Goal: Task Accomplishment & Management: Complete application form

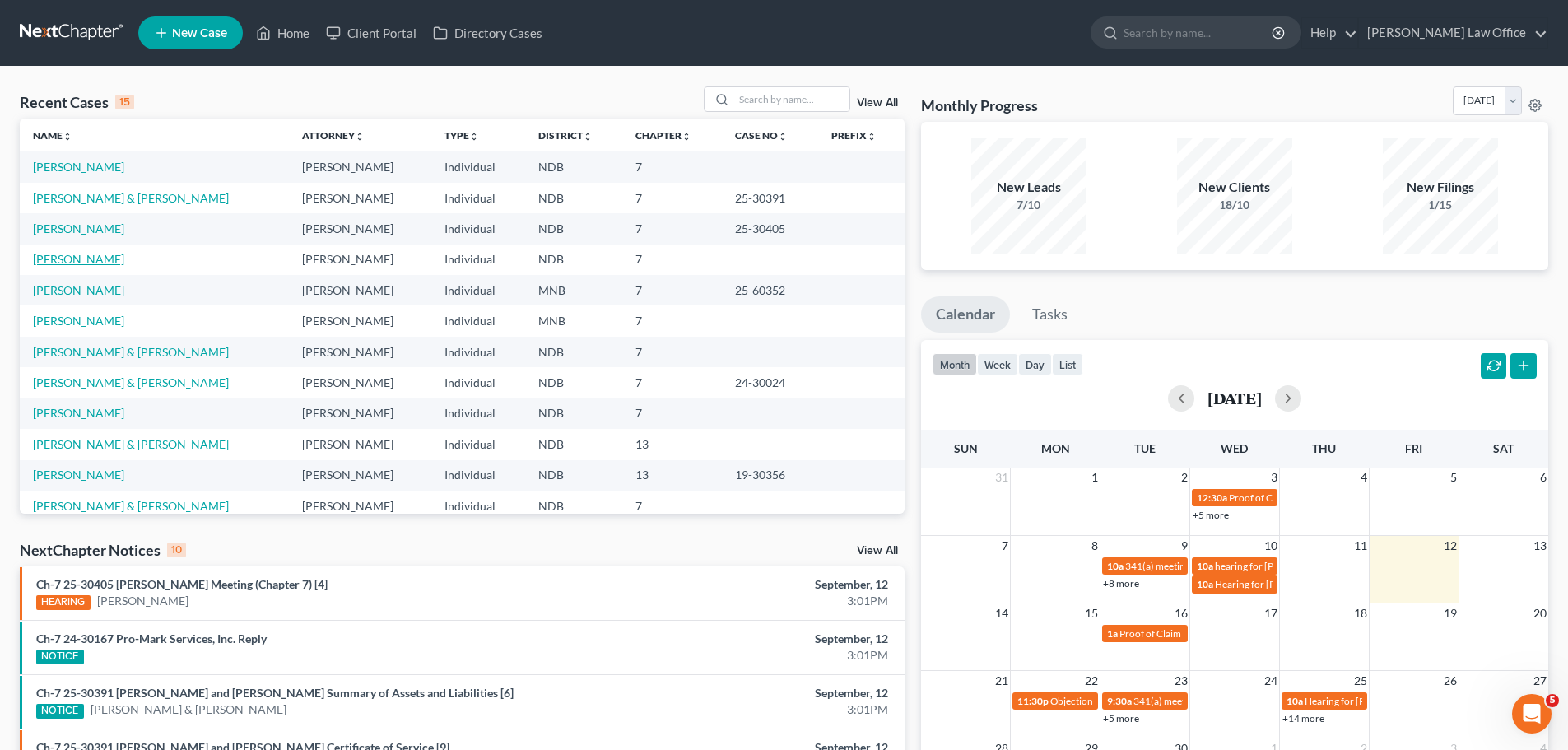
click at [71, 262] on link "[PERSON_NAME]" at bounding box center [78, 259] width 91 height 14
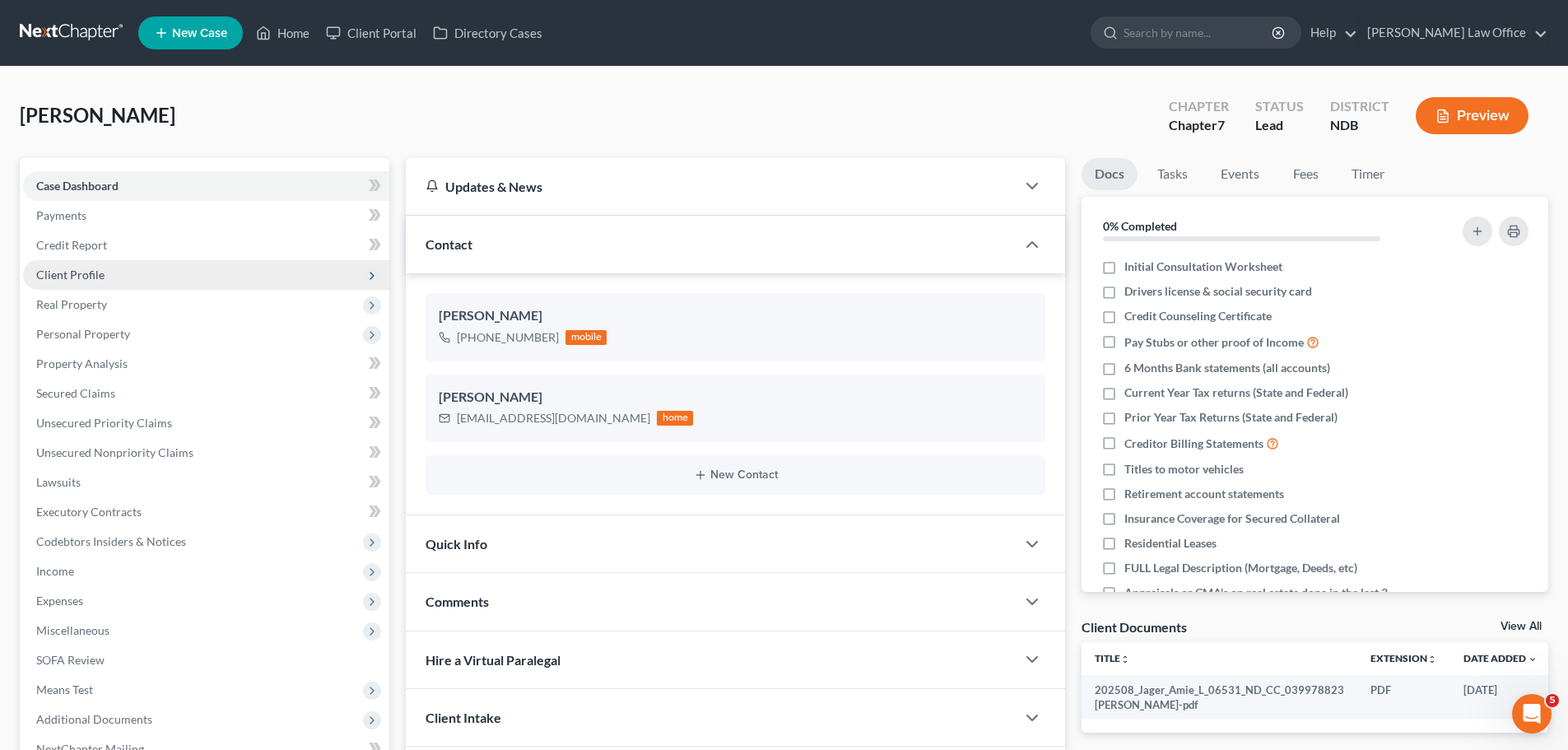
click at [86, 277] on span "Client Profile" at bounding box center [70, 274] width 69 height 14
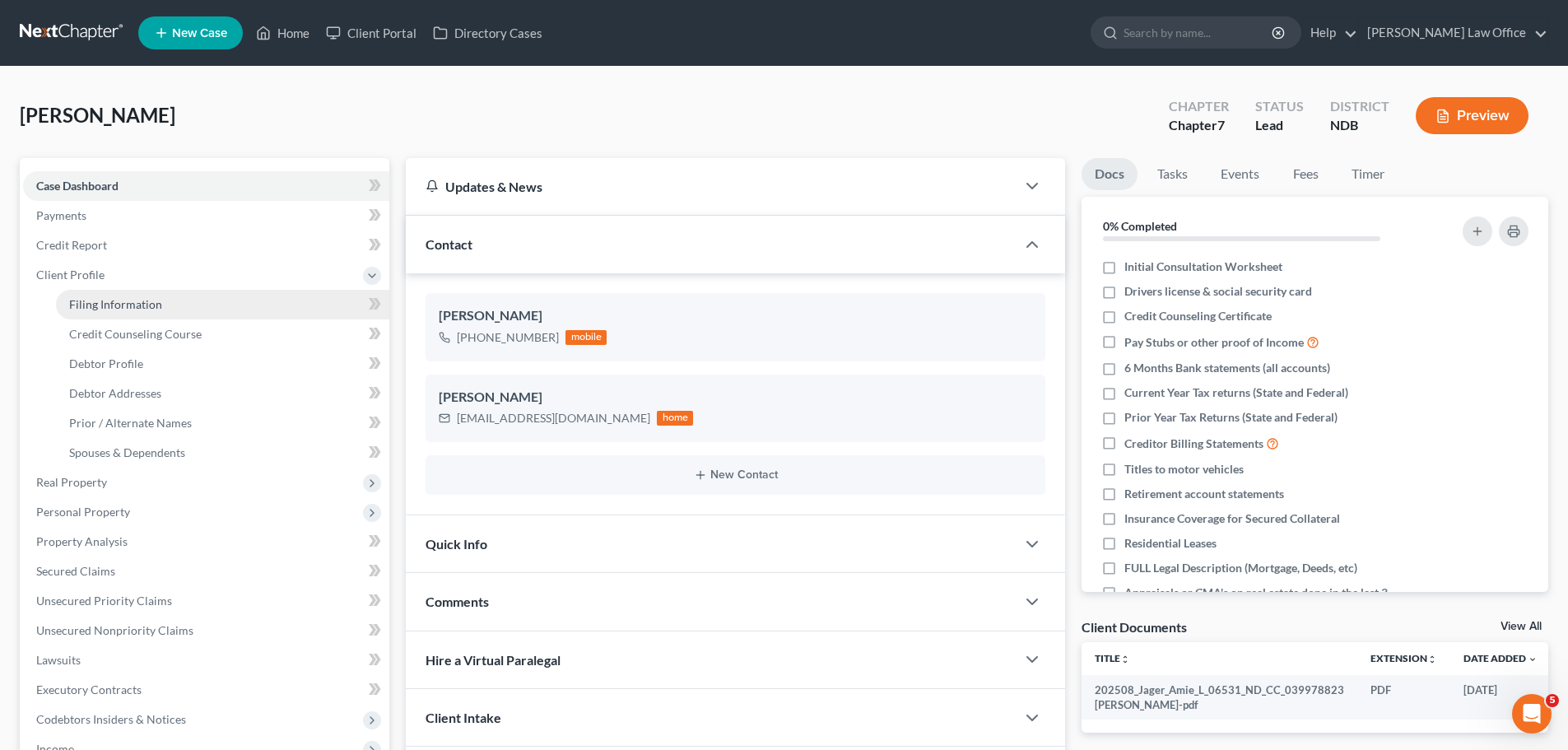
click at [120, 307] on span "Filing Information" at bounding box center [115, 304] width 93 height 14
select select "1"
select select "0"
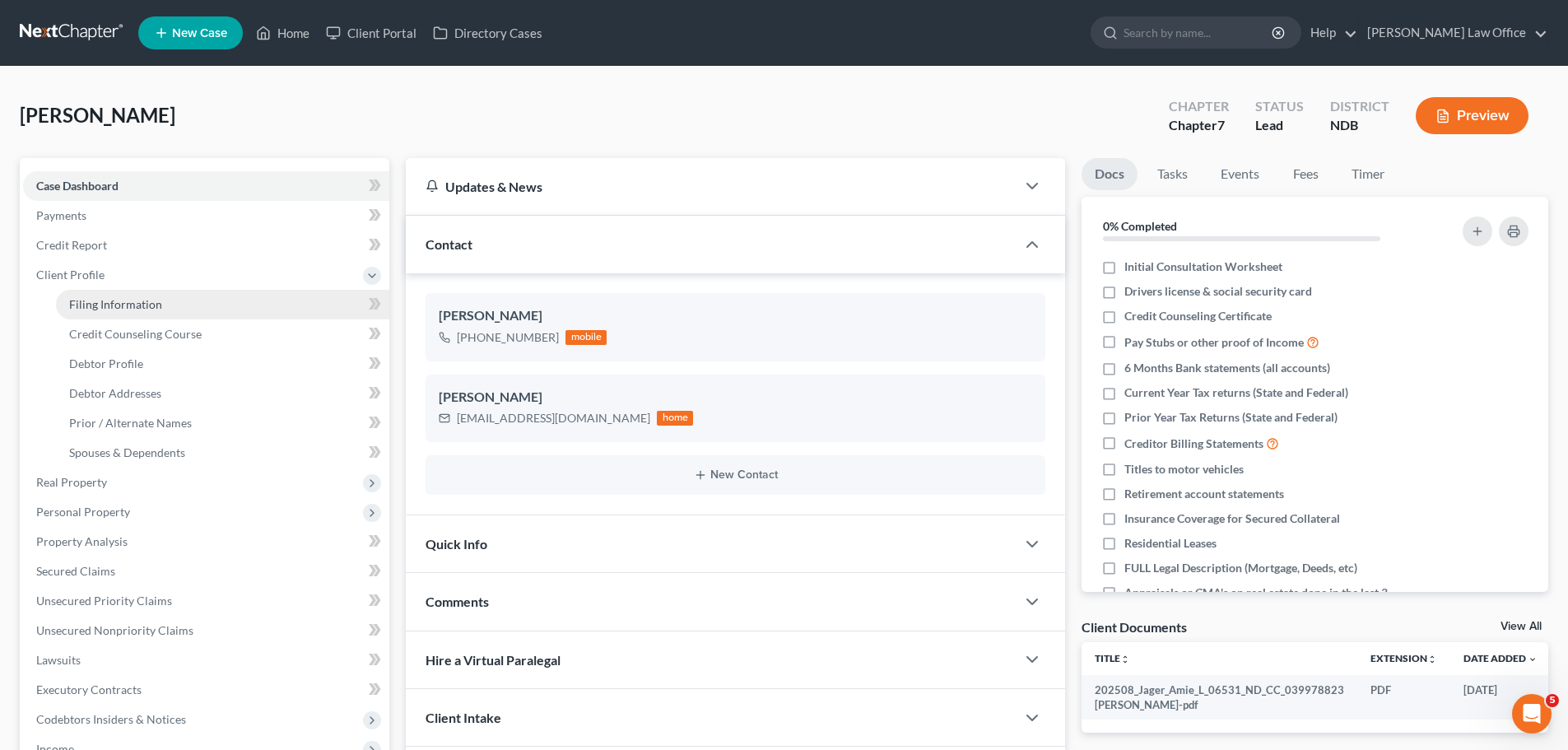
select select "29"
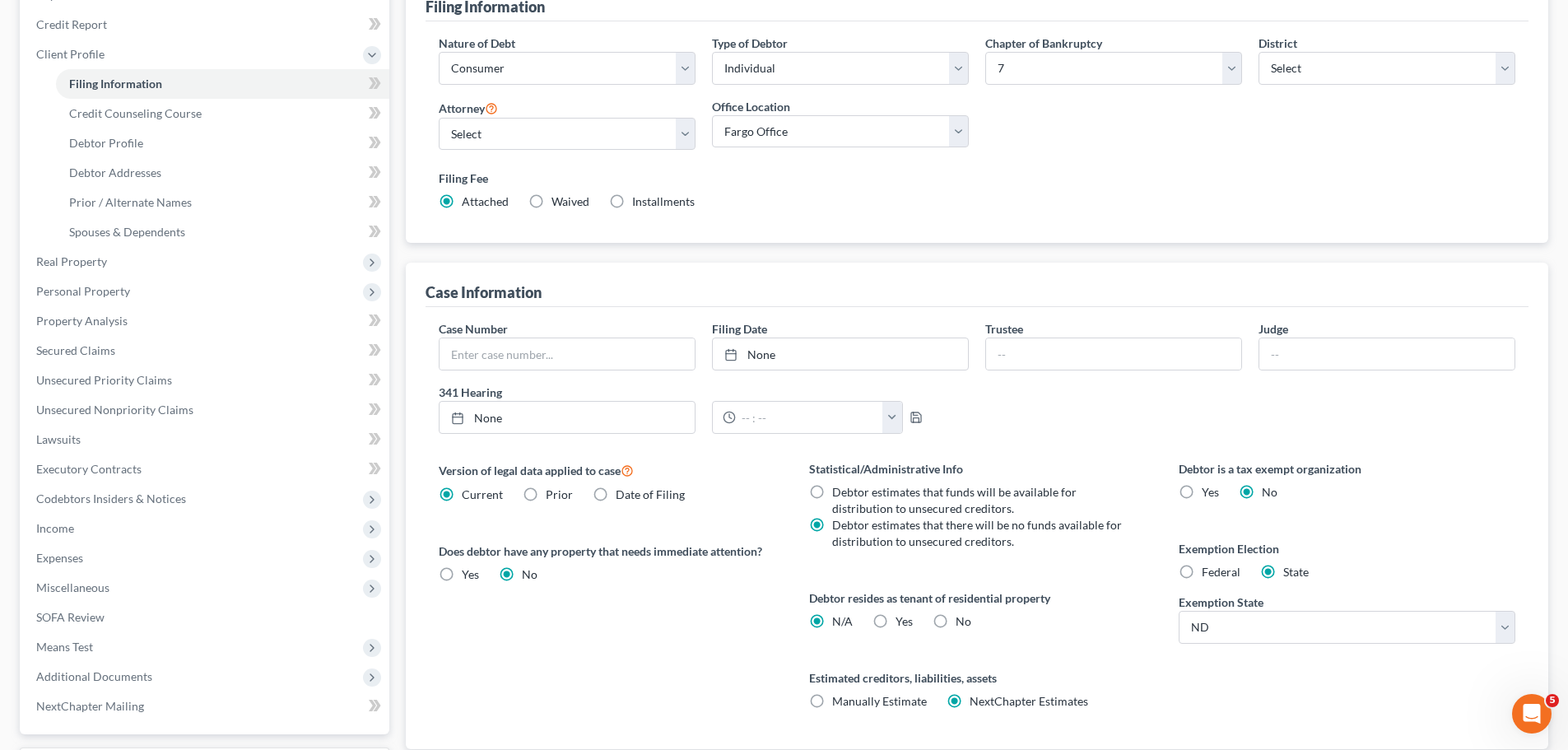
scroll to position [329, 0]
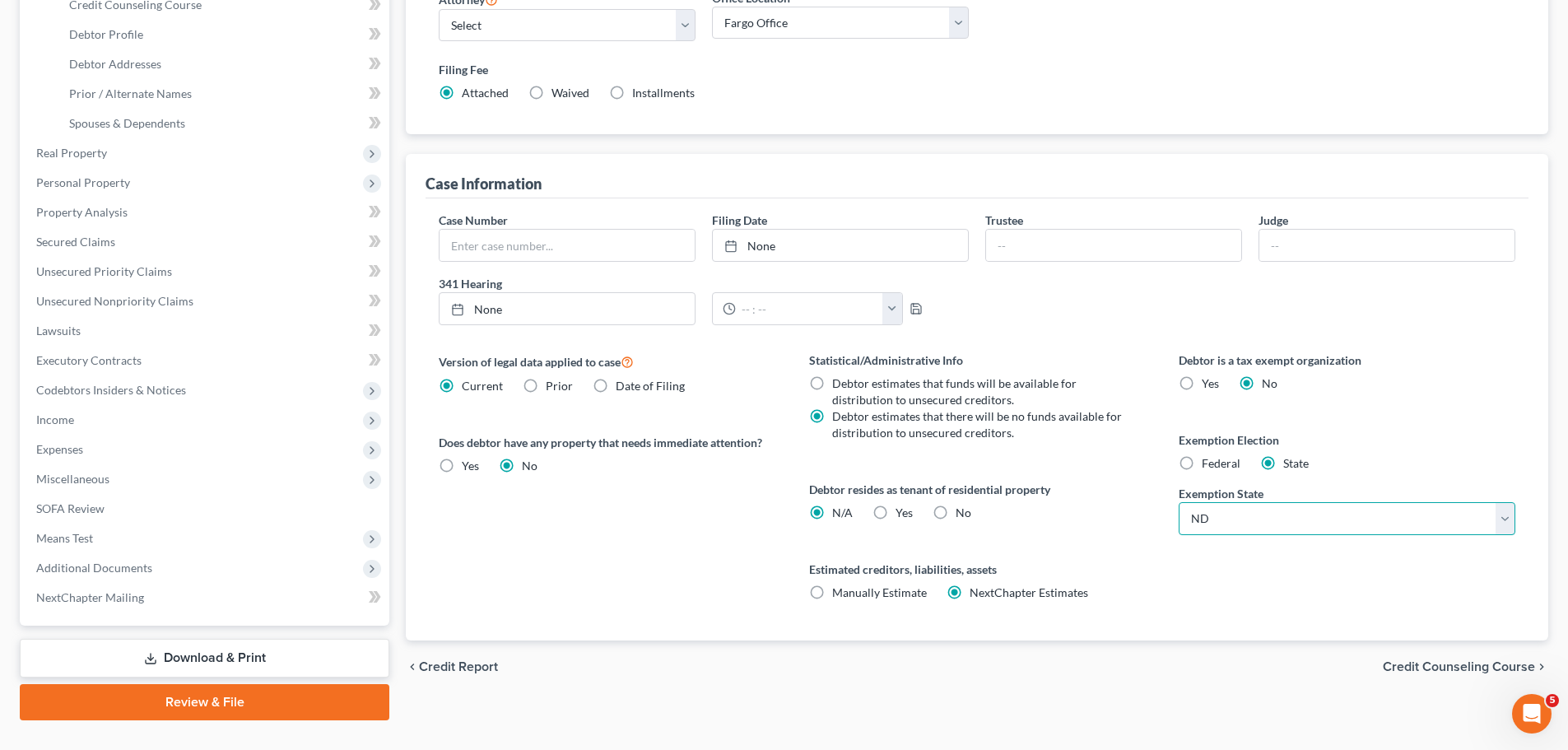
click at [1505, 521] on select "State [US_STATE] AK AR AZ CA CO CT DE DC [GEOGRAPHIC_DATA] [GEOGRAPHIC_DATA] GU…" at bounding box center [1347, 518] width 337 height 33
click at [1128, 549] on div "Statistical/Administrative Info Debtor estimates that funds will be available f…" at bounding box center [978, 496] width 370 height 289
click at [1202, 462] on label "Federal" at bounding box center [1221, 463] width 39 height 16
click at [1209, 462] on input "Federal" at bounding box center [1214, 460] width 10 height 10
radio input "true"
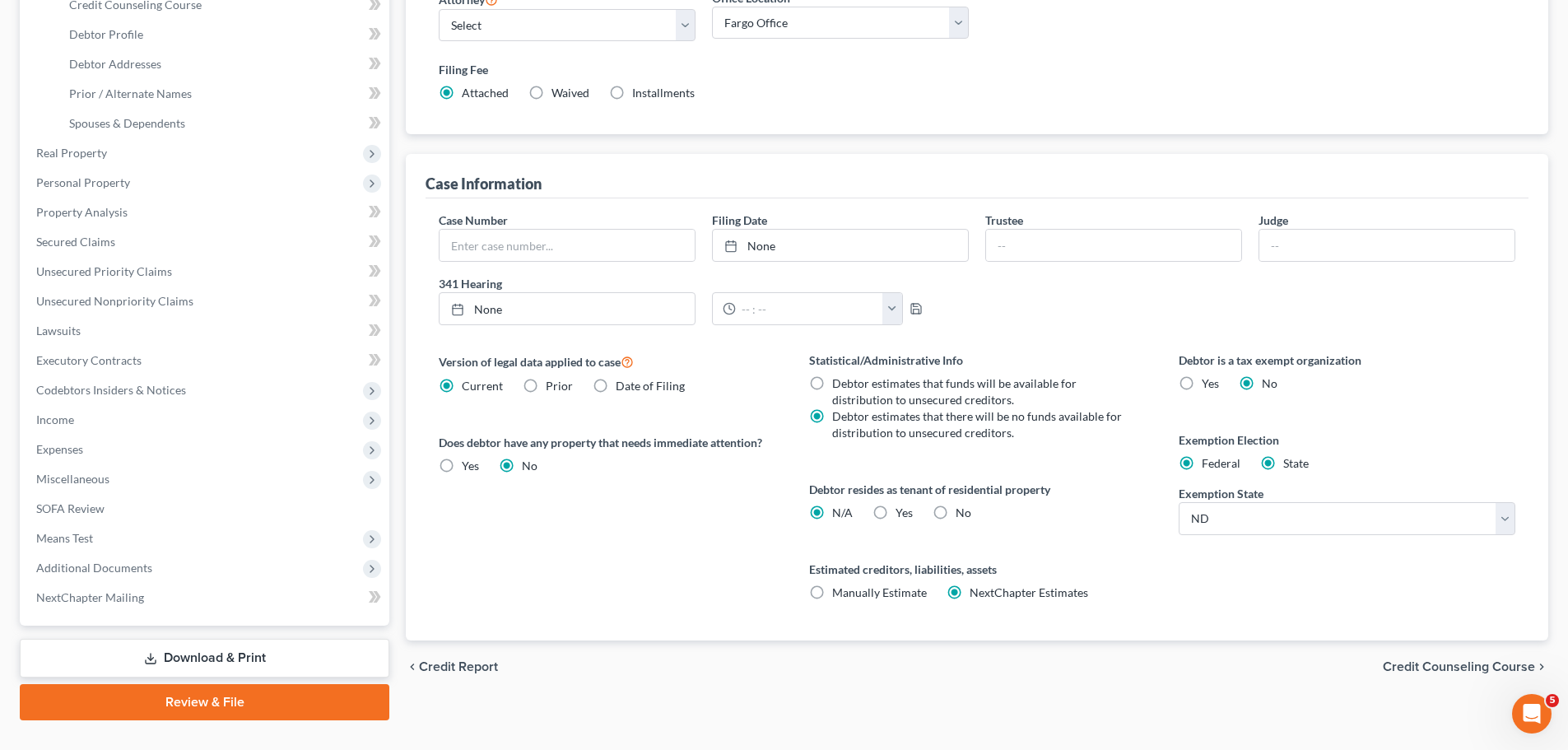
radio input "false"
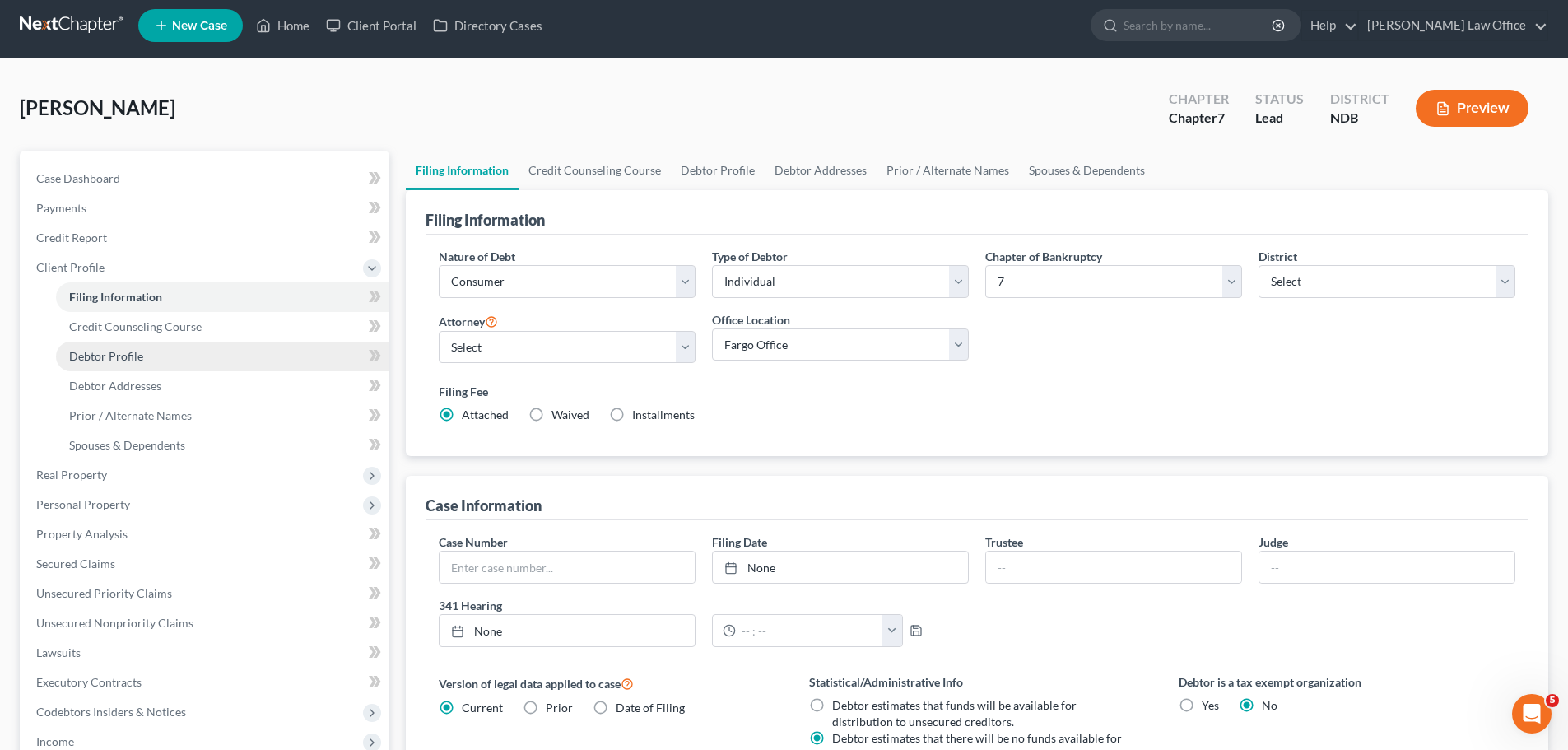
scroll to position [0, 0]
